Goal: Task Accomplishment & Management: Use online tool/utility

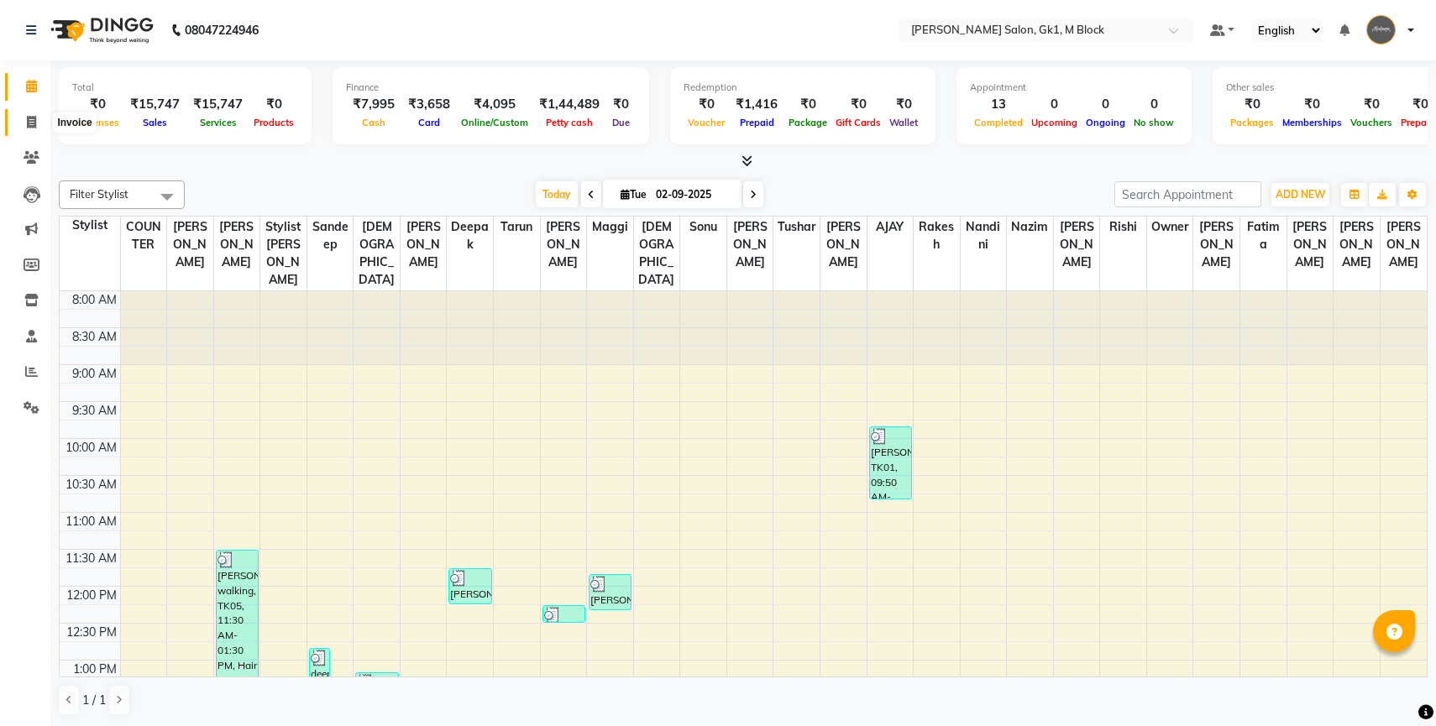
click at [30, 126] on icon at bounding box center [31, 122] width 9 height 13
select select "6312"
select select "service"
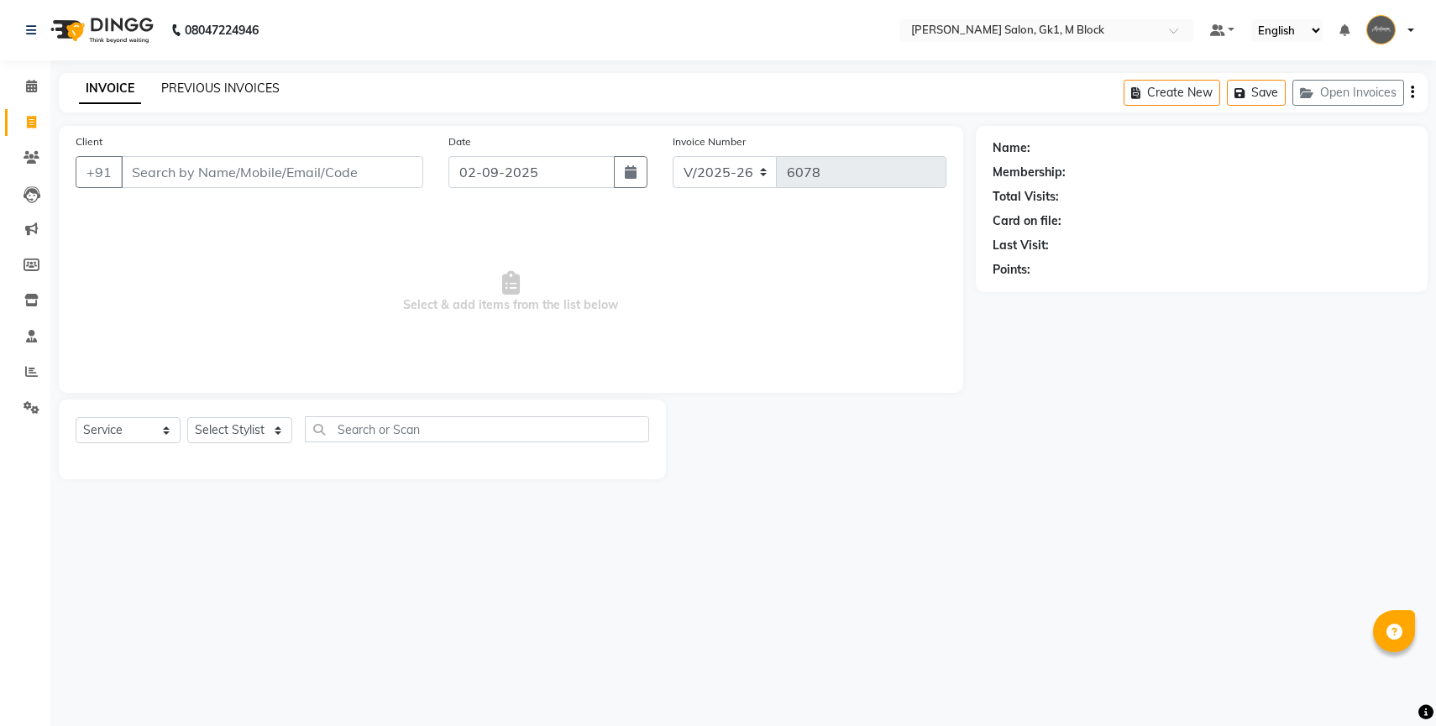
click at [214, 92] on link "PREVIOUS INVOICES" at bounding box center [220, 88] width 118 height 15
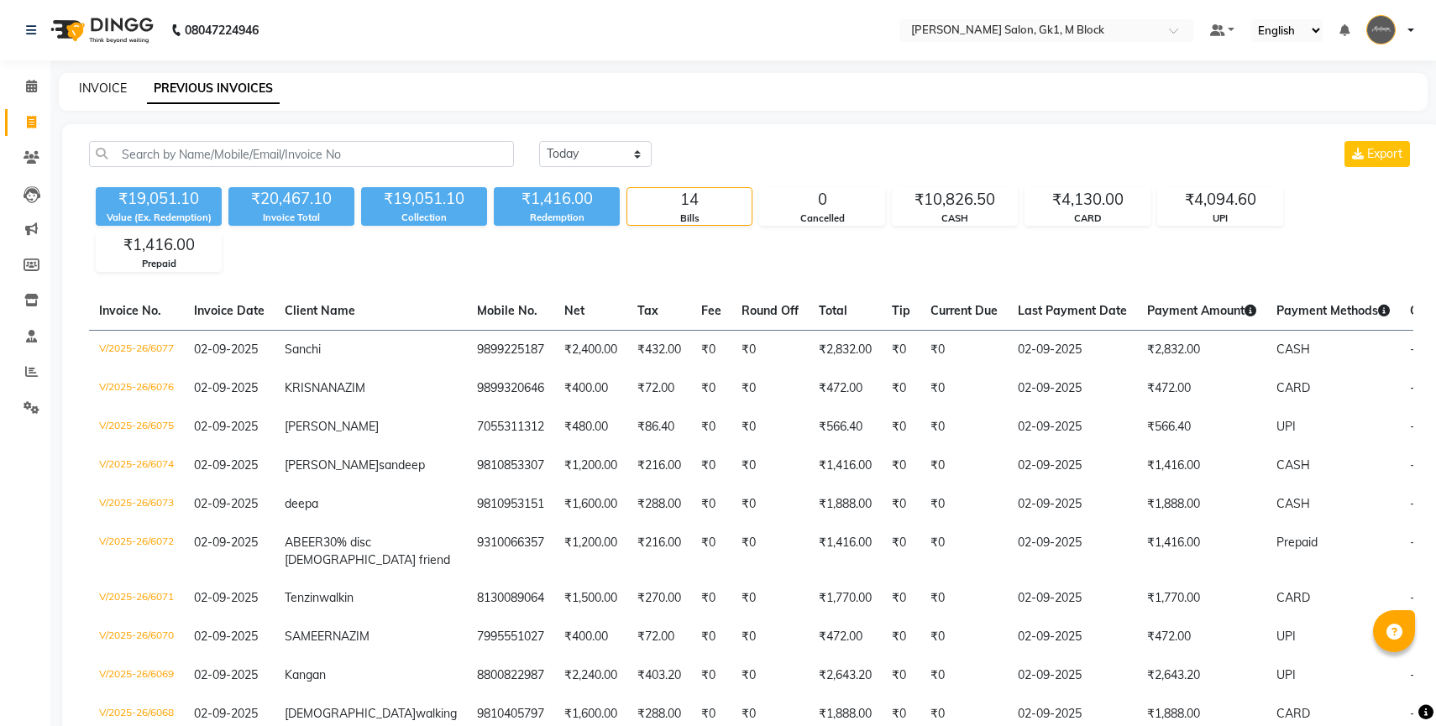
click at [92, 94] on link "INVOICE" at bounding box center [103, 88] width 48 height 15
select select "service"
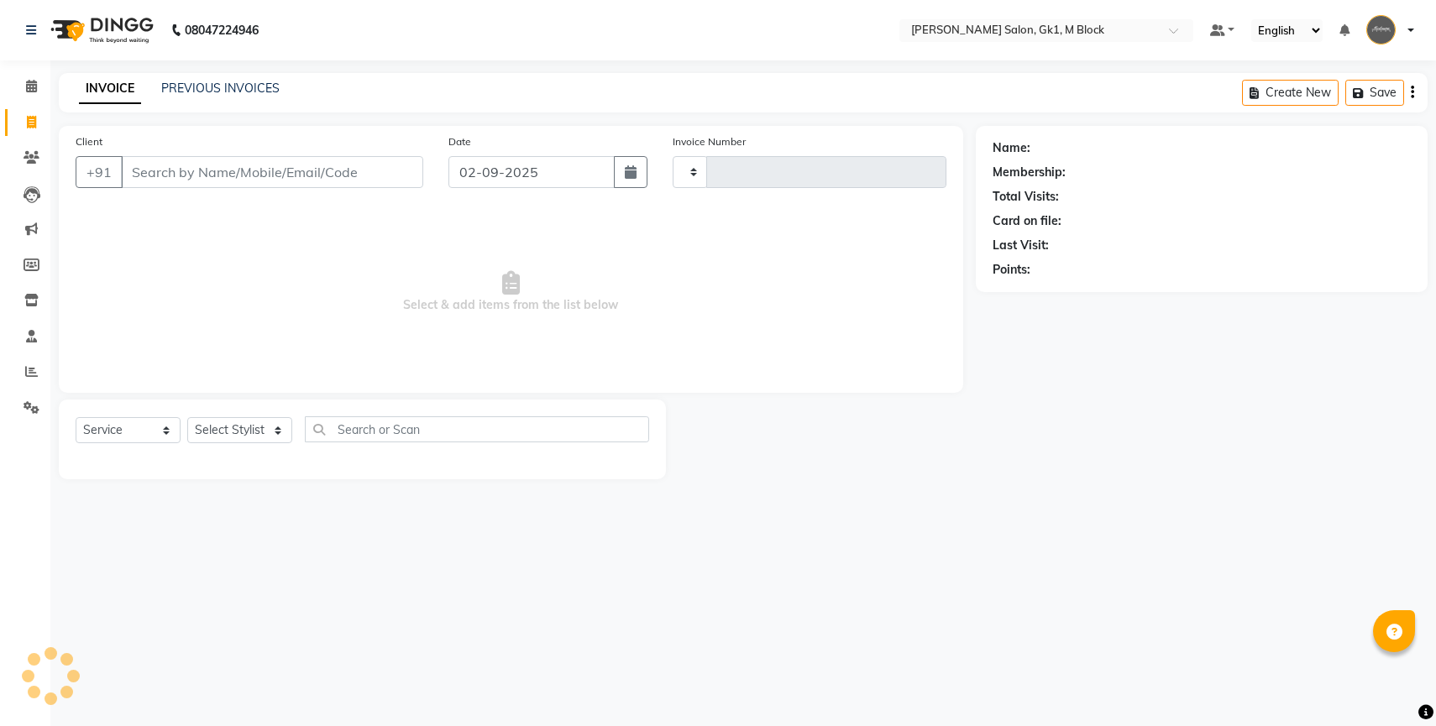
type input "6078"
select select "6312"
click at [176, 84] on link "PREVIOUS INVOICES" at bounding box center [220, 88] width 118 height 15
